Goal: Navigation & Orientation: Find specific page/section

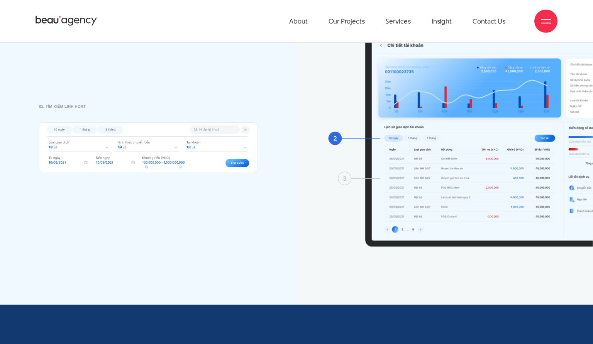
scroll to position [5258, 0]
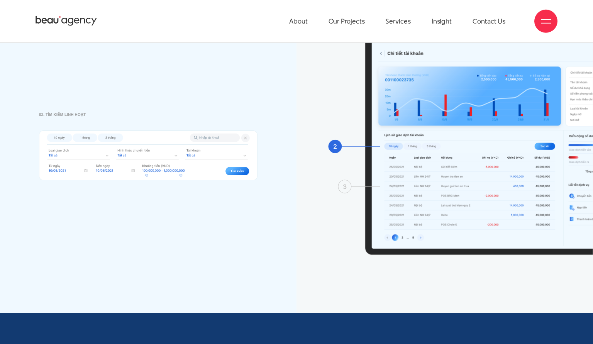
click at [345, 187] on circle at bounding box center [344, 186] width 13 height 13
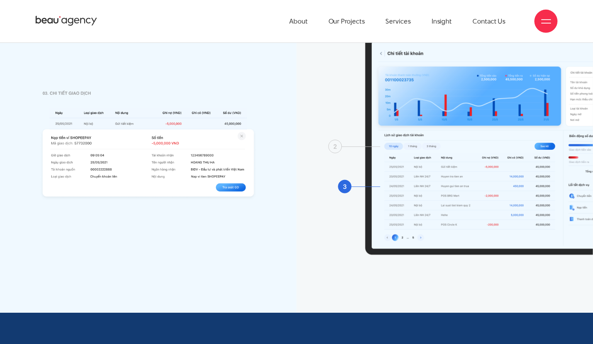
click at [335, 134] on div at bounding box center [459, 146] width 267 height 258
click at [335, 137] on div at bounding box center [459, 146] width 267 height 258
click at [334, 139] on div at bounding box center [459, 146] width 267 height 258
click at [333, 148] on circle at bounding box center [335, 146] width 13 height 13
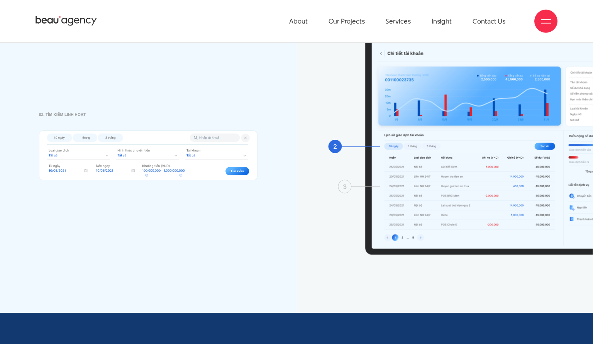
click at [346, 186] on circle at bounding box center [344, 186] width 13 height 13
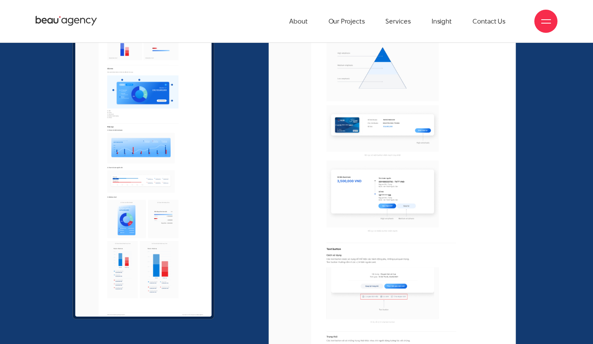
scroll to position [8393, 0]
click at [367, 22] on ul "About Our Projects Services Insight Contact Us" at bounding box center [397, 21] width 216 height 43
click at [355, 21] on link "Our Projects" at bounding box center [347, 21] width 36 height 43
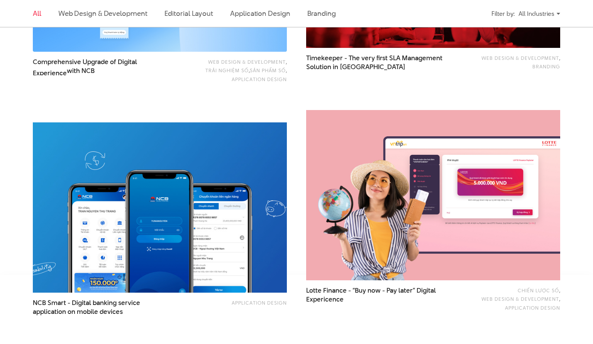
scroll to position [1331, 0]
